Goal: Download file/media

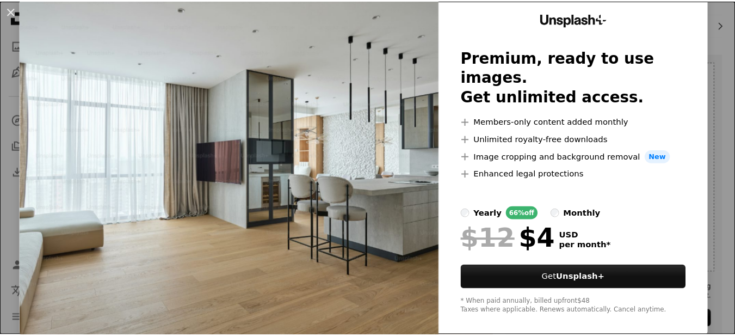
scroll to position [46, 0]
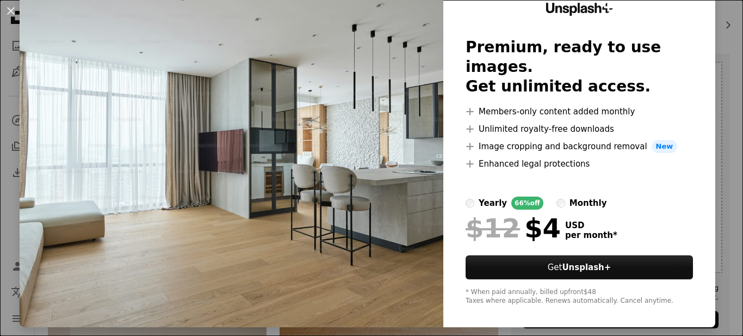
click at [714, 41] on div "An X shape Unsplash+ Premium, ready to use images. Get unlimited access. A plus…" at bounding box center [371, 168] width 743 height 336
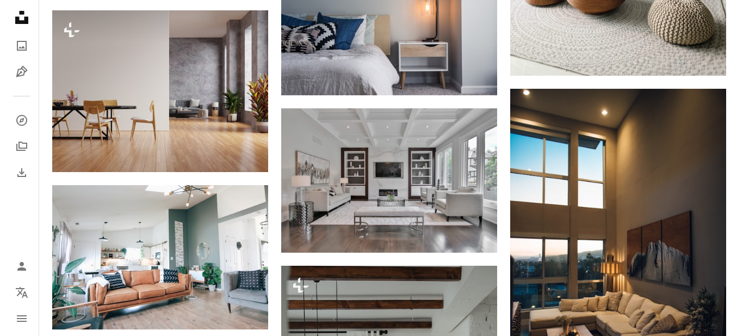
scroll to position [816, 0]
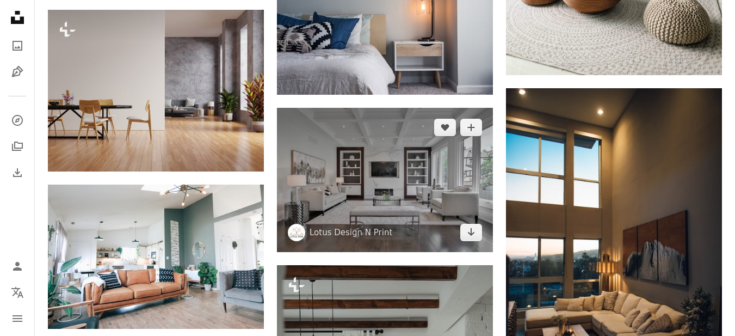
click at [350, 172] on img at bounding box center [385, 180] width 216 height 144
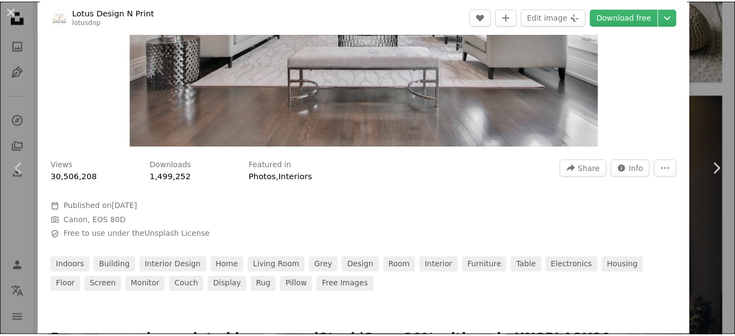
scroll to position [218, 0]
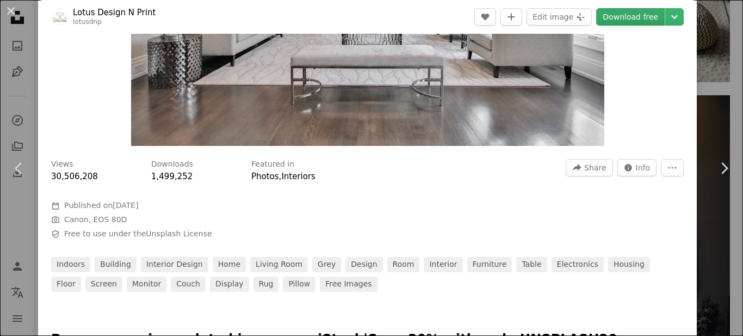
click at [611, 18] on link "Download free" at bounding box center [630, 16] width 69 height 17
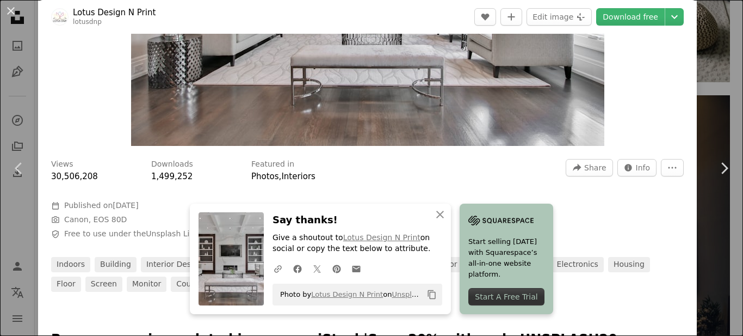
click at [705, 48] on div "An X shape Chevron left Chevron right An X shape Close Say thanks! Give a shout…" at bounding box center [371, 168] width 743 height 336
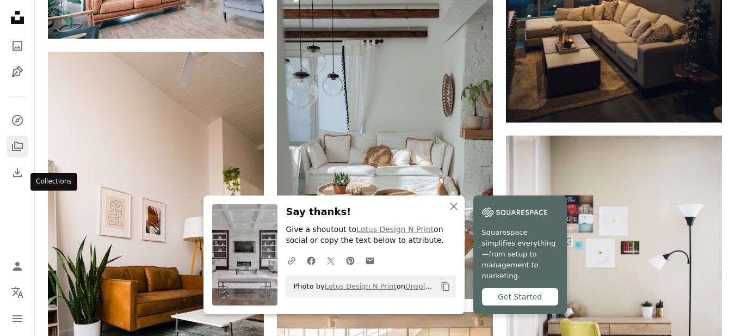
scroll to position [1142, 0]
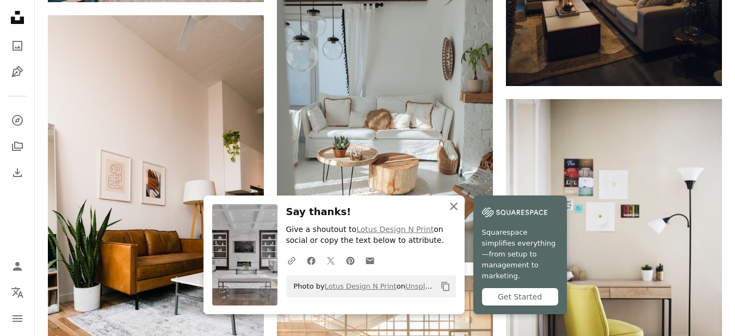
click at [454, 213] on icon "An X shape" at bounding box center [453, 206] width 13 height 13
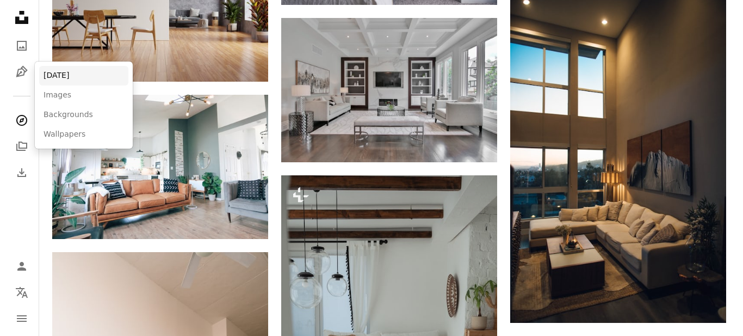
scroll to position [925, 0]
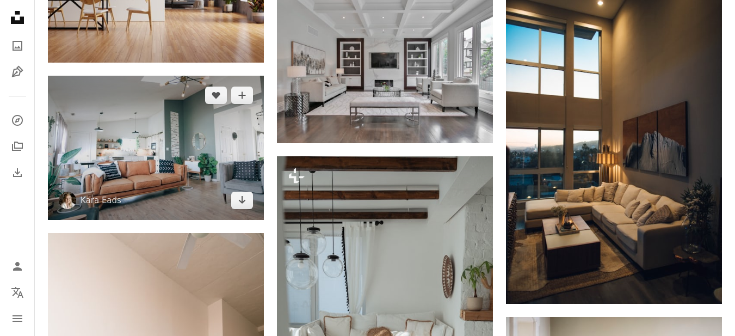
click at [175, 137] on img at bounding box center [156, 148] width 216 height 144
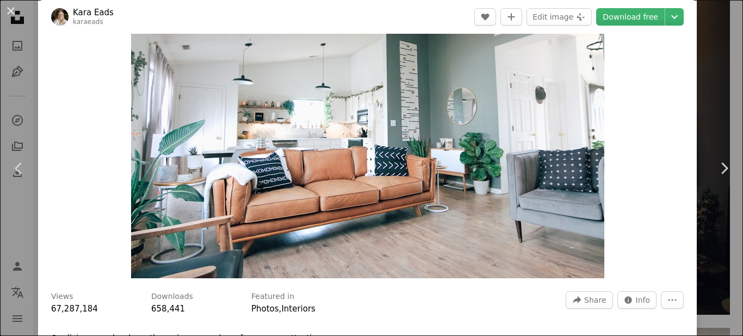
scroll to position [109, 0]
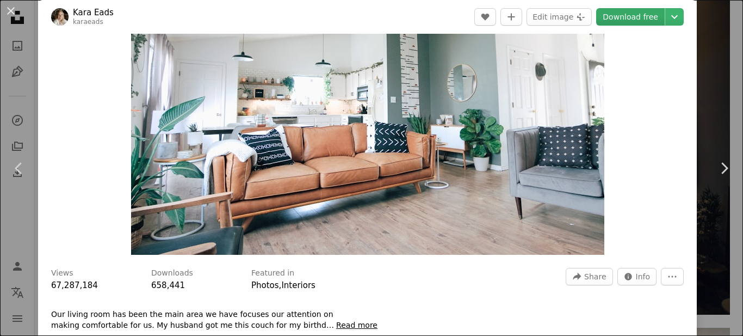
click at [633, 18] on link "Download free" at bounding box center [630, 16] width 69 height 17
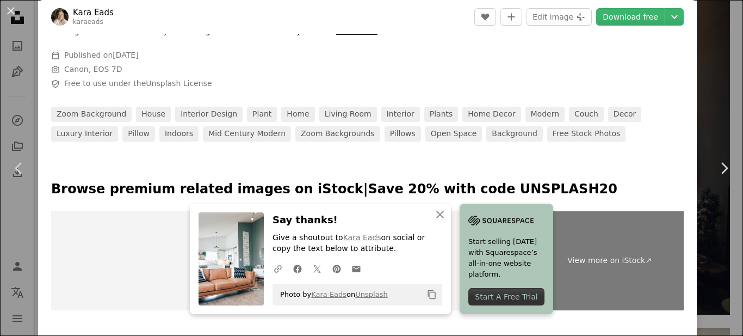
scroll to position [457, 0]
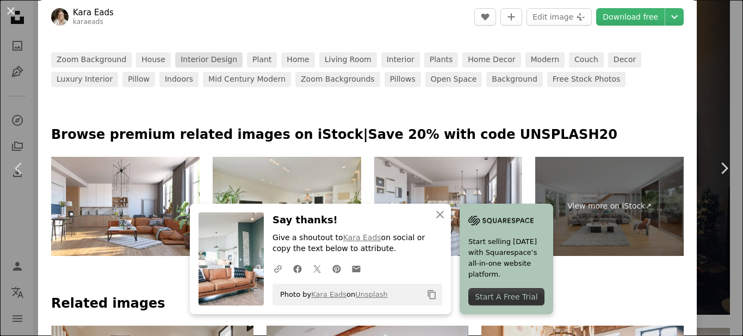
click at [206, 62] on link "interior design" at bounding box center [208, 59] width 67 height 15
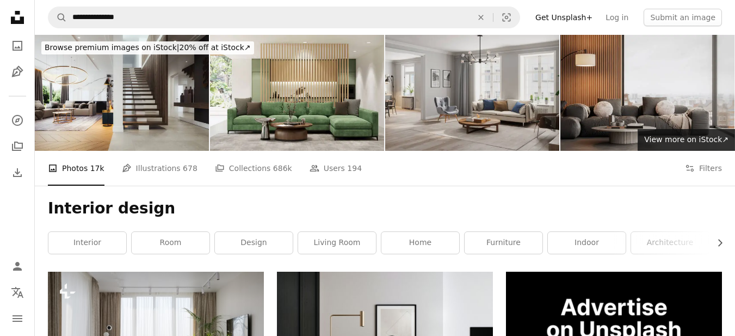
click at [483, 94] on img at bounding box center [472, 93] width 174 height 116
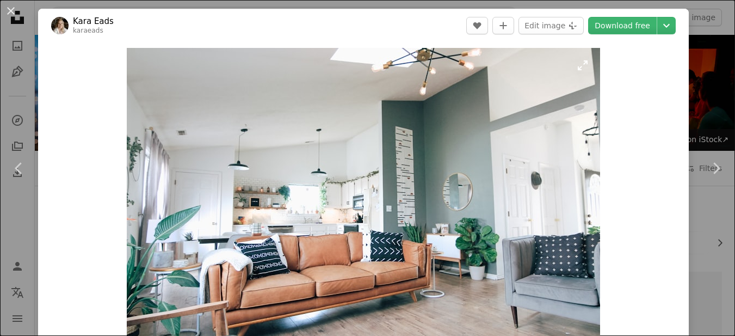
scroll to position [925, 0]
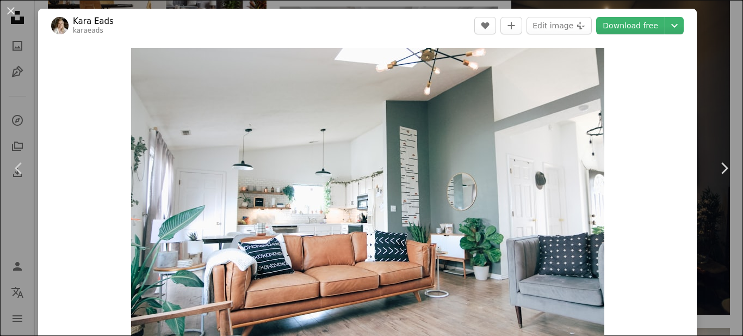
click at [713, 60] on div "An X shape Chevron left Chevron right [PERSON_NAME] karaeads A heart A plus sig…" at bounding box center [371, 168] width 743 height 336
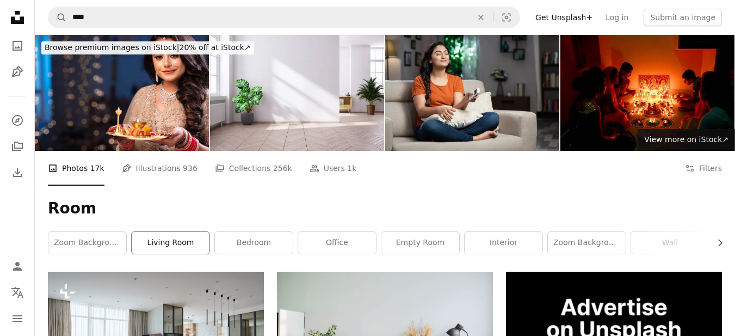
click at [177, 240] on link "living room" at bounding box center [171, 243] width 78 height 22
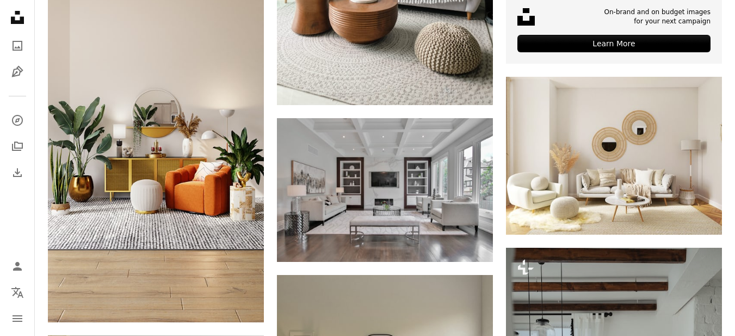
scroll to position [490, 0]
